Goal: Task Accomplishment & Management: Manage account settings

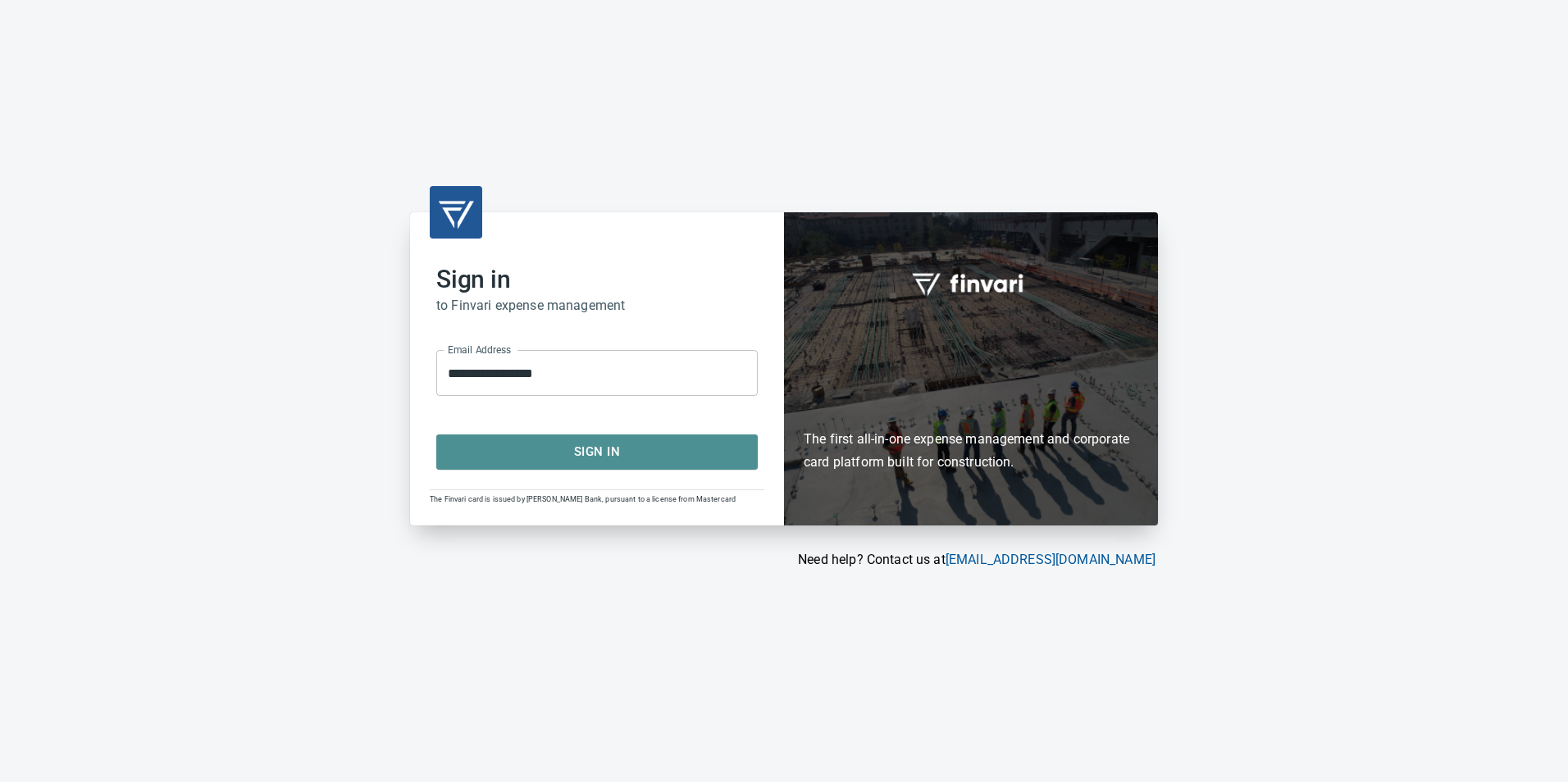
click at [566, 440] on button "Sign In" at bounding box center [597, 451] width 321 height 35
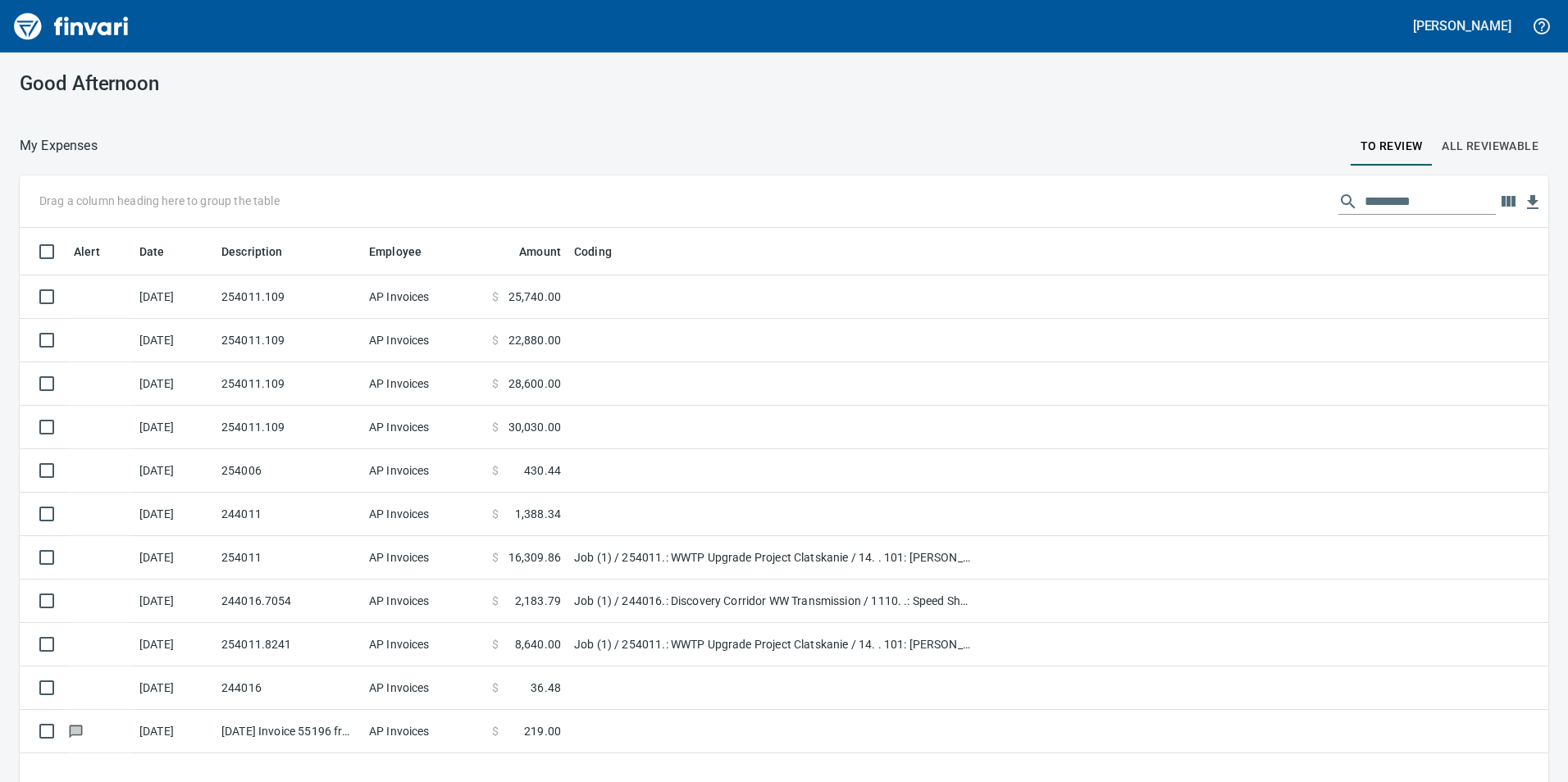
scroll to position [590, 1504]
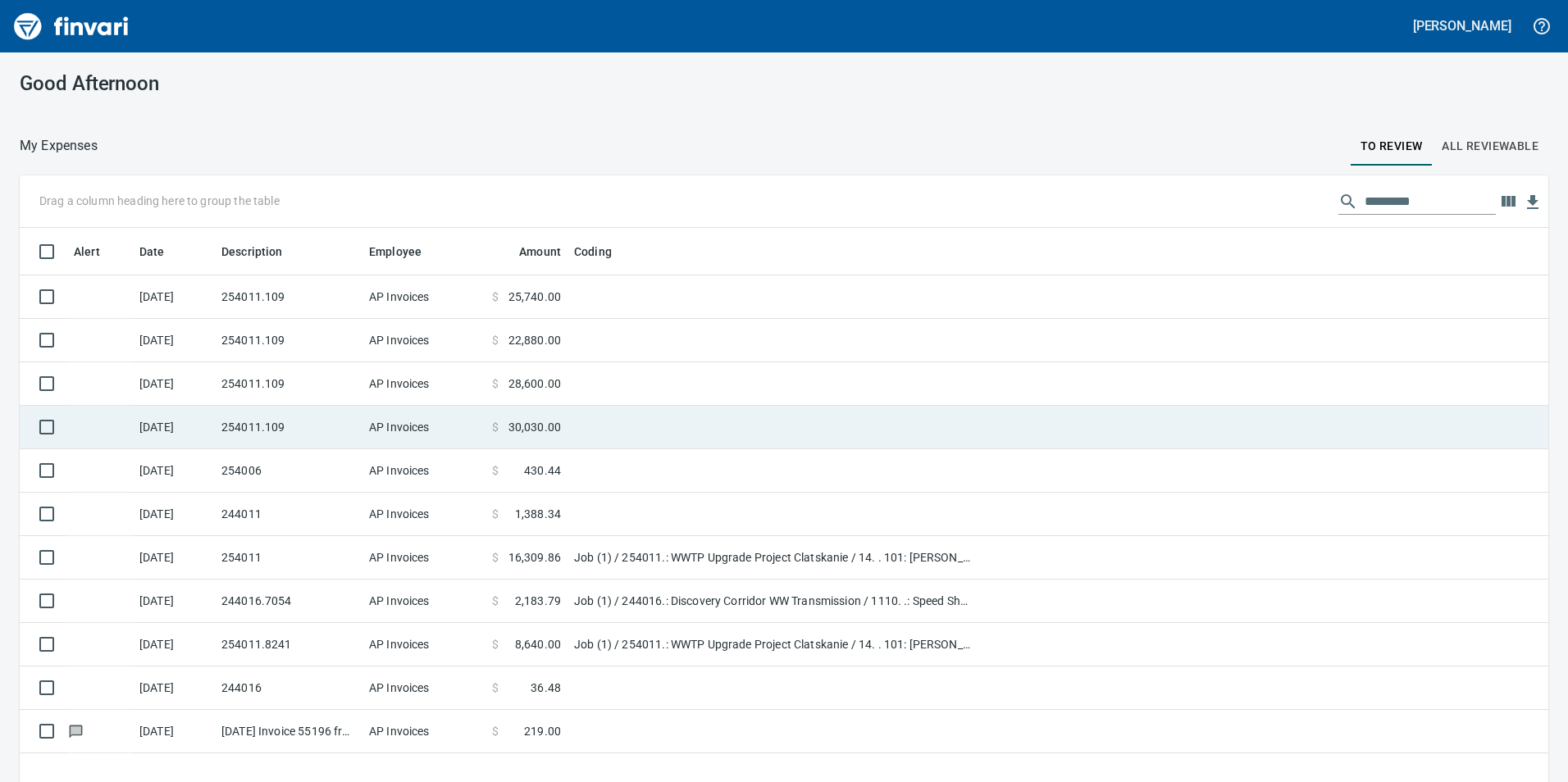
click at [776, 427] on td at bounding box center [772, 427] width 410 height 44
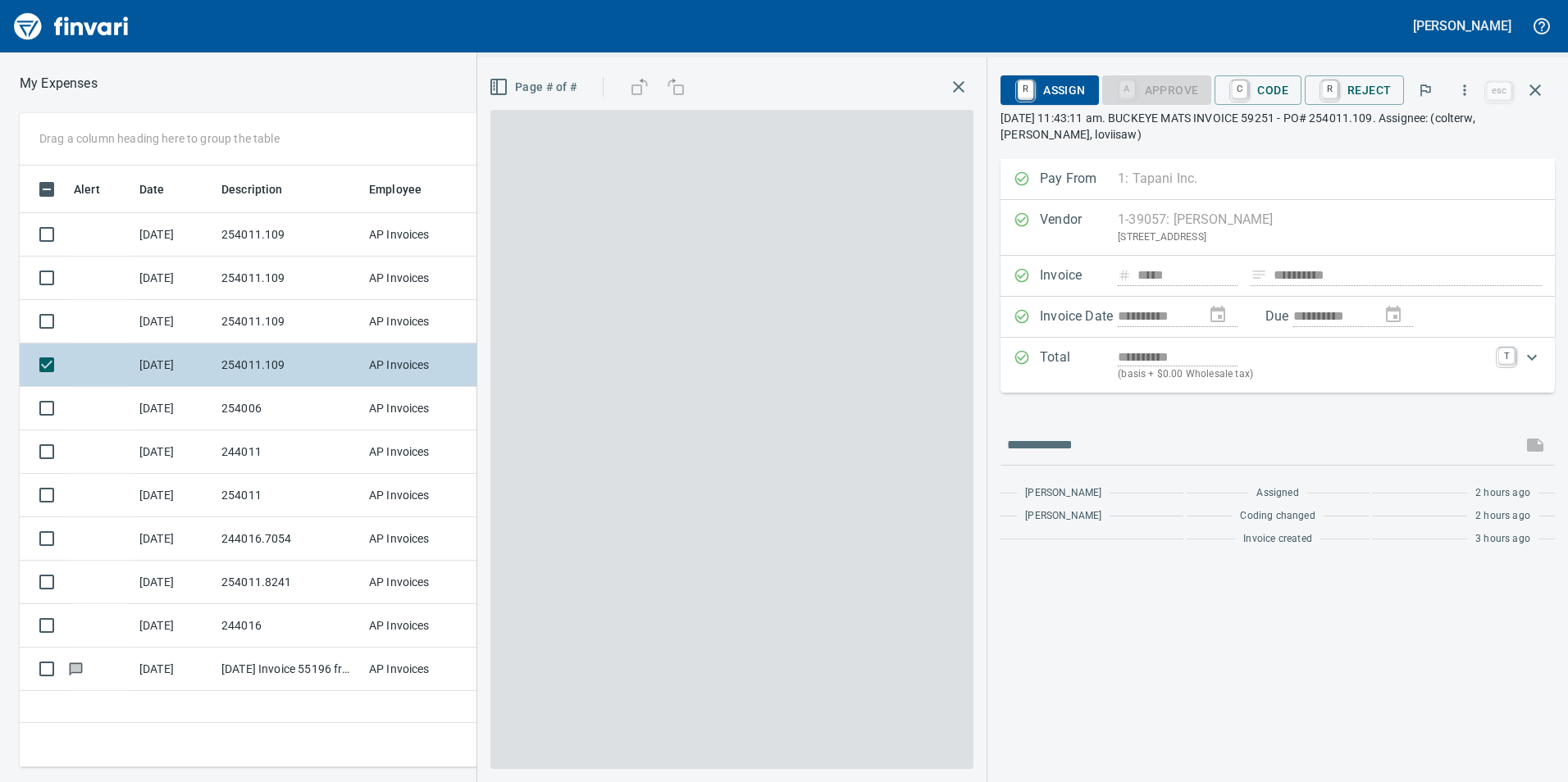
scroll to position [590, 1106]
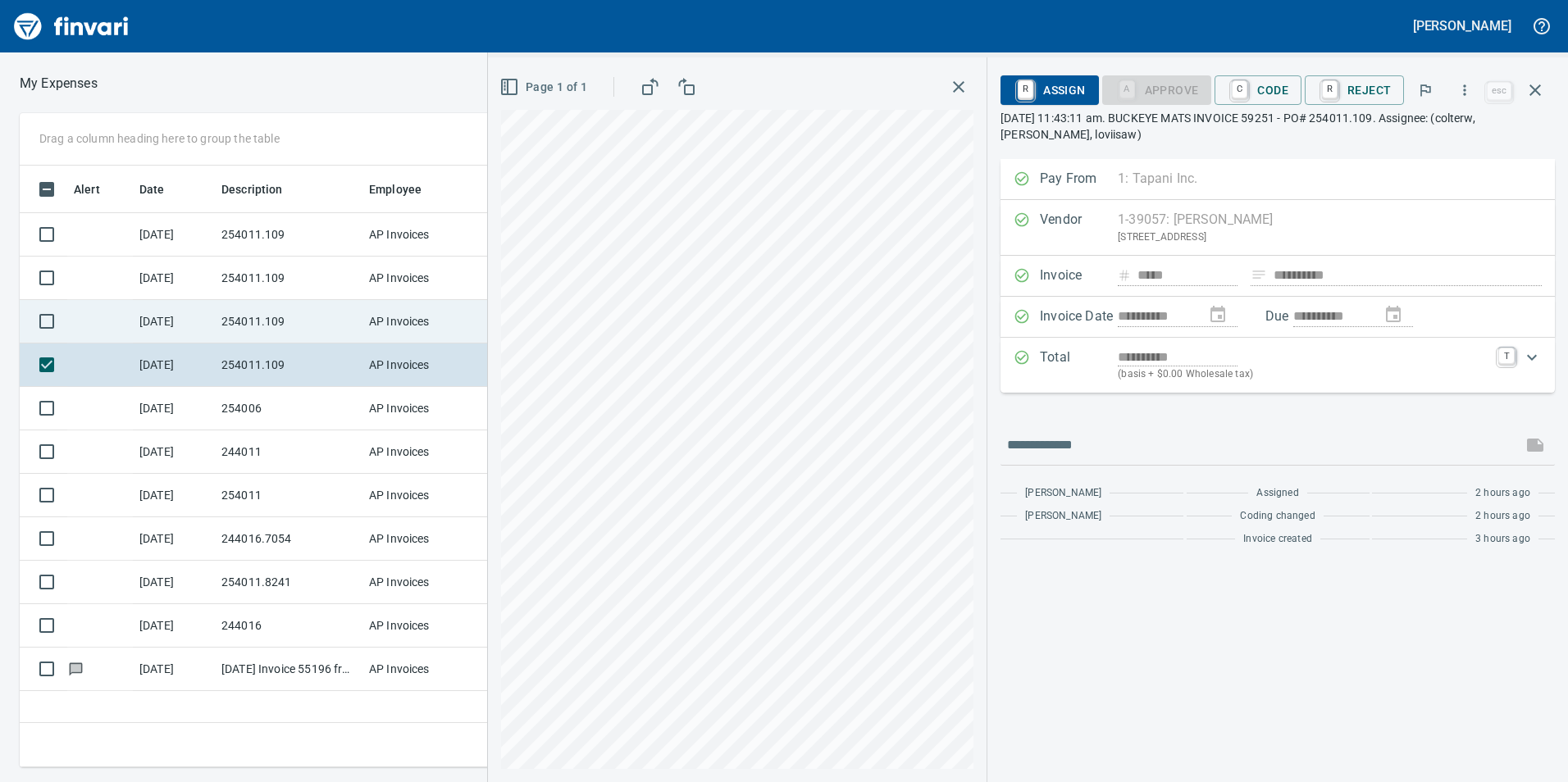
click at [385, 318] on td "AP Invoices" at bounding box center [424, 321] width 123 height 44
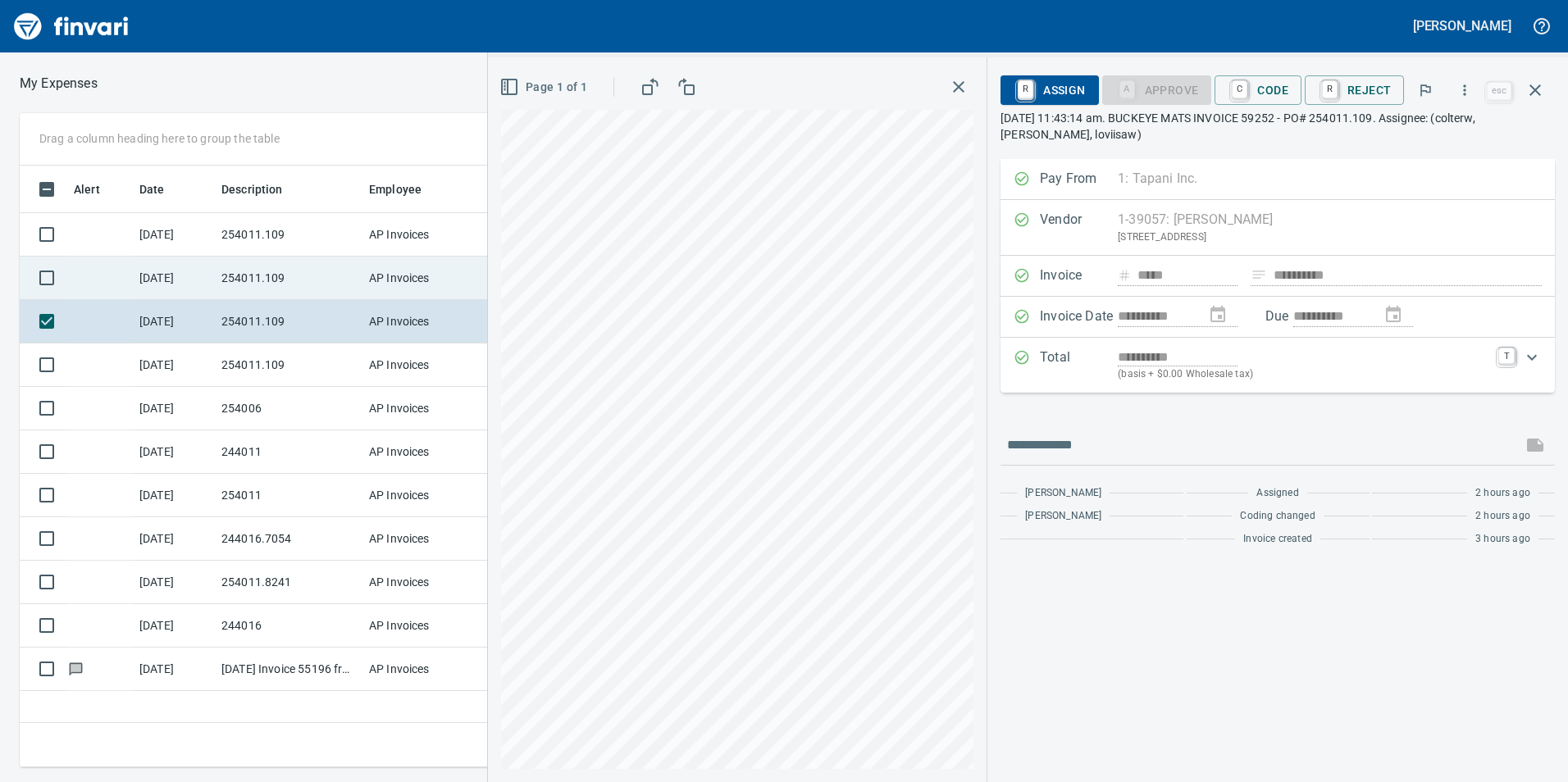
click at [322, 270] on td "254011.109" at bounding box center [289, 278] width 148 height 44
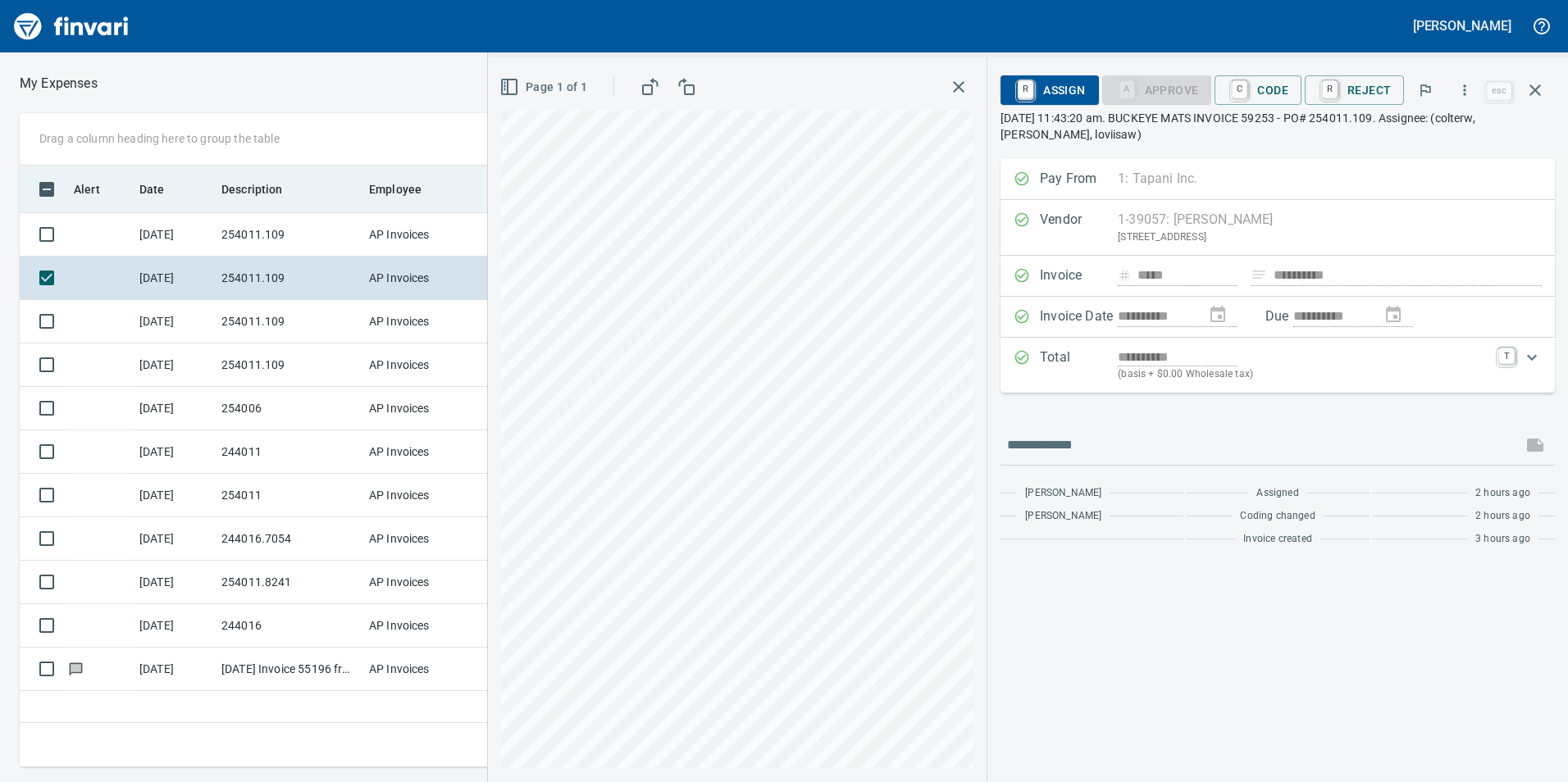
drag, startPoint x: 331, startPoint y: 229, endPoint x: 345, endPoint y: 180, distance: 51.0
click at [345, 180] on div "Description" at bounding box center [289, 189] width 135 height 21
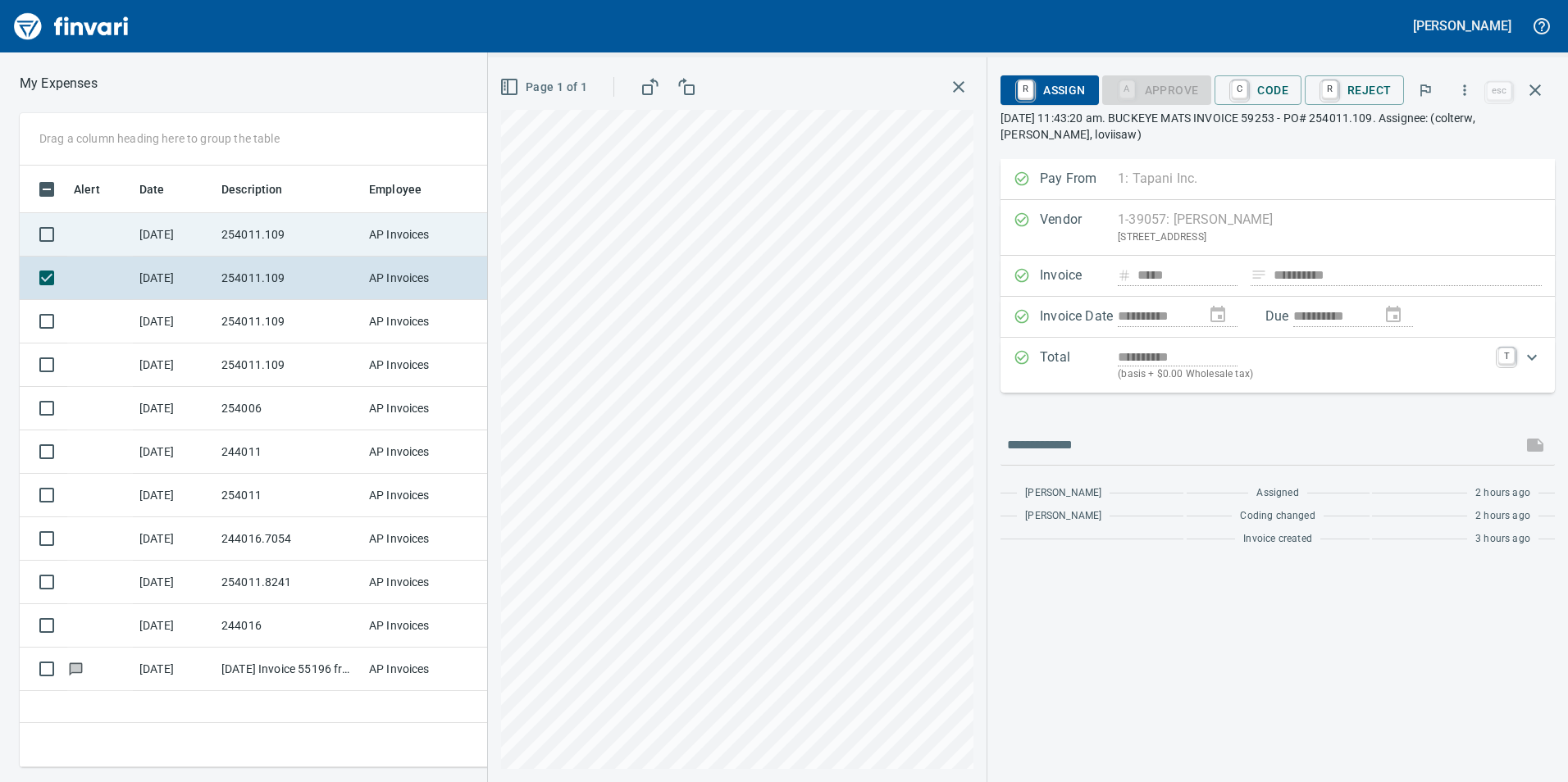
click at [344, 223] on td "254011.109" at bounding box center [289, 235] width 148 height 44
